Goal: Information Seeking & Learning: Learn about a topic

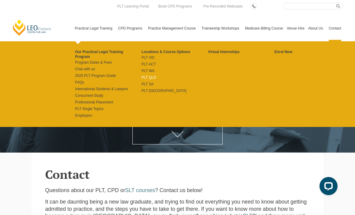
click at [147, 77] on link "PLT QLD" at bounding box center [174, 77] width 67 height 5
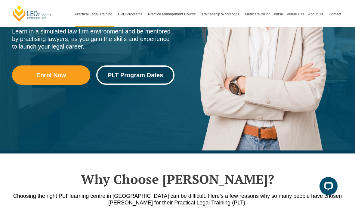
click at [146, 73] on span "PLT Program Dates" at bounding box center [135, 75] width 55 height 6
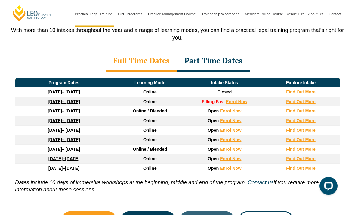
scroll to position [828, 0]
click at [307, 89] on strong "Find Out More" at bounding box center [300, 91] width 29 height 5
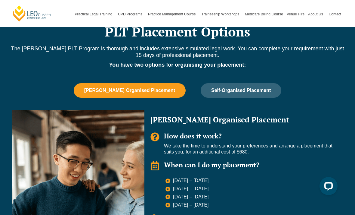
scroll to position [375, 0]
